Goal: Download file/media

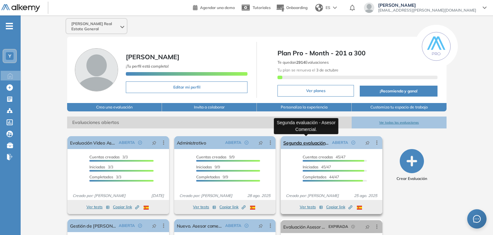
click at [307, 143] on link "Segunda evaluación - Asesor Comercial." at bounding box center [306, 142] width 46 height 13
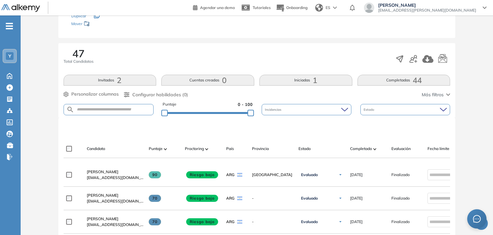
scroll to position [103, 0]
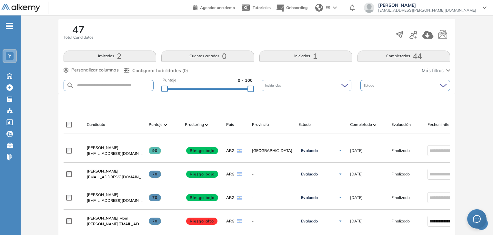
click at [401, 56] on button "Completadas 44" at bounding box center [403, 56] width 93 height 11
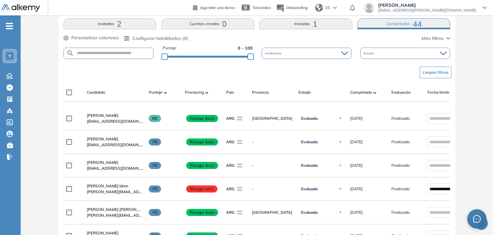
click at [389, 55] on div "Estado" at bounding box center [405, 53] width 90 height 11
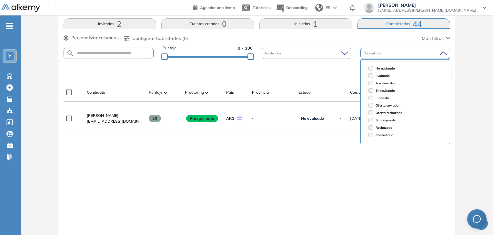
click at [223, 170] on div "**********" at bounding box center [257, 173] width 387 height 132
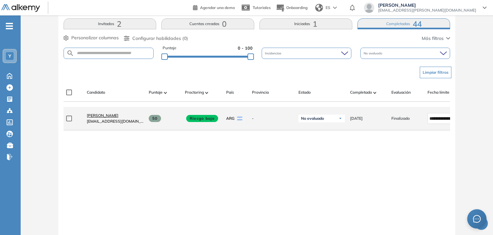
click at [110, 117] on span "[PERSON_NAME]" at bounding box center [103, 115] width 32 height 5
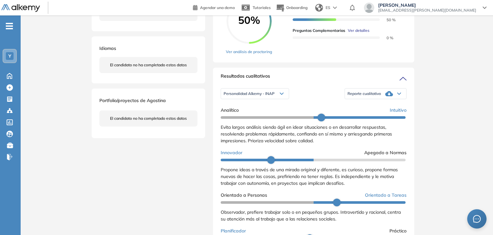
scroll to position [161, 0]
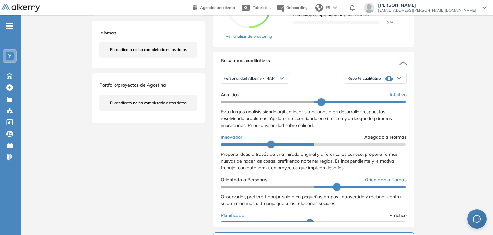
click at [385, 81] on icon at bounding box center [389, 78] width 8 height 5
click at [379, 92] on li "Reporte con Afinidad AI" at bounding box center [367, 89] width 39 height 6
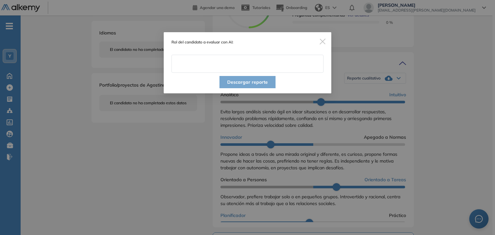
click at [230, 64] on input "text" at bounding box center [248, 64] width 152 height 18
type input "**********"
click at [254, 84] on button "Descargar reporte" at bounding box center [248, 82] width 56 height 12
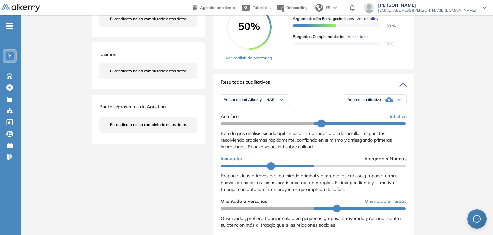
scroll to position [97, 0]
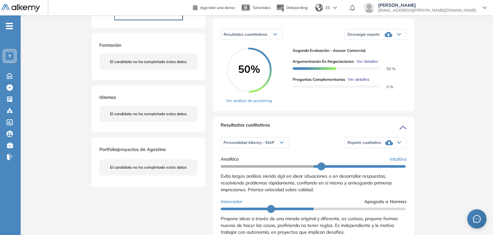
click at [387, 37] on icon at bounding box center [388, 34] width 8 height 5
click at [387, 60] on li "Descargar informe resumido" at bounding box center [372, 57] width 48 height 6
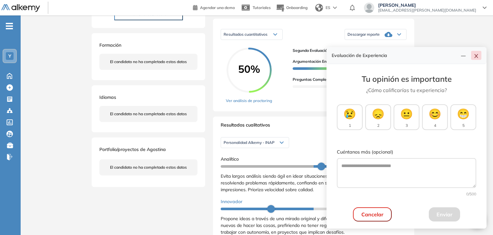
click at [476, 56] on icon "close" at bounding box center [476, 56] width 4 height 4
